Goal: Transaction & Acquisition: Purchase product/service

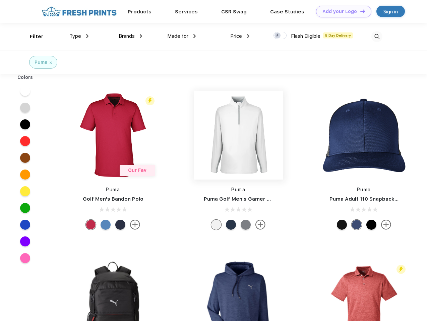
scroll to position [0, 0]
click at [341, 11] on link "Add your Logo Design Tool" at bounding box center [343, 12] width 55 height 12
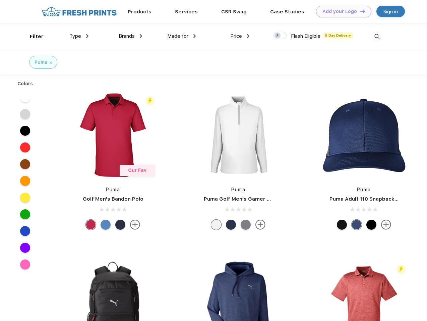
click at [0, 0] on div "Design Tool" at bounding box center [0, 0] width 0 height 0
click at [359, 11] on link "Add your Logo Design Tool" at bounding box center [343, 12] width 55 height 12
click at [32, 36] on div "Filter" at bounding box center [37, 37] width 14 height 8
click at [79, 36] on span "Type" at bounding box center [75, 36] width 12 height 6
click at [130, 36] on span "Brands" at bounding box center [127, 36] width 16 height 6
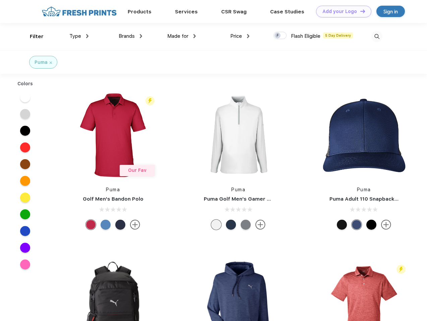
click at [181, 36] on span "Made for" at bounding box center [177, 36] width 21 height 6
click at [240, 36] on span "Price" at bounding box center [236, 36] width 12 height 6
click at [280, 36] on div at bounding box center [279, 35] width 13 height 7
click at [278, 36] on input "checkbox" at bounding box center [275, 33] width 4 height 4
click at [376, 36] on img at bounding box center [376, 36] width 11 height 11
